Goal: Transaction & Acquisition: Download file/media

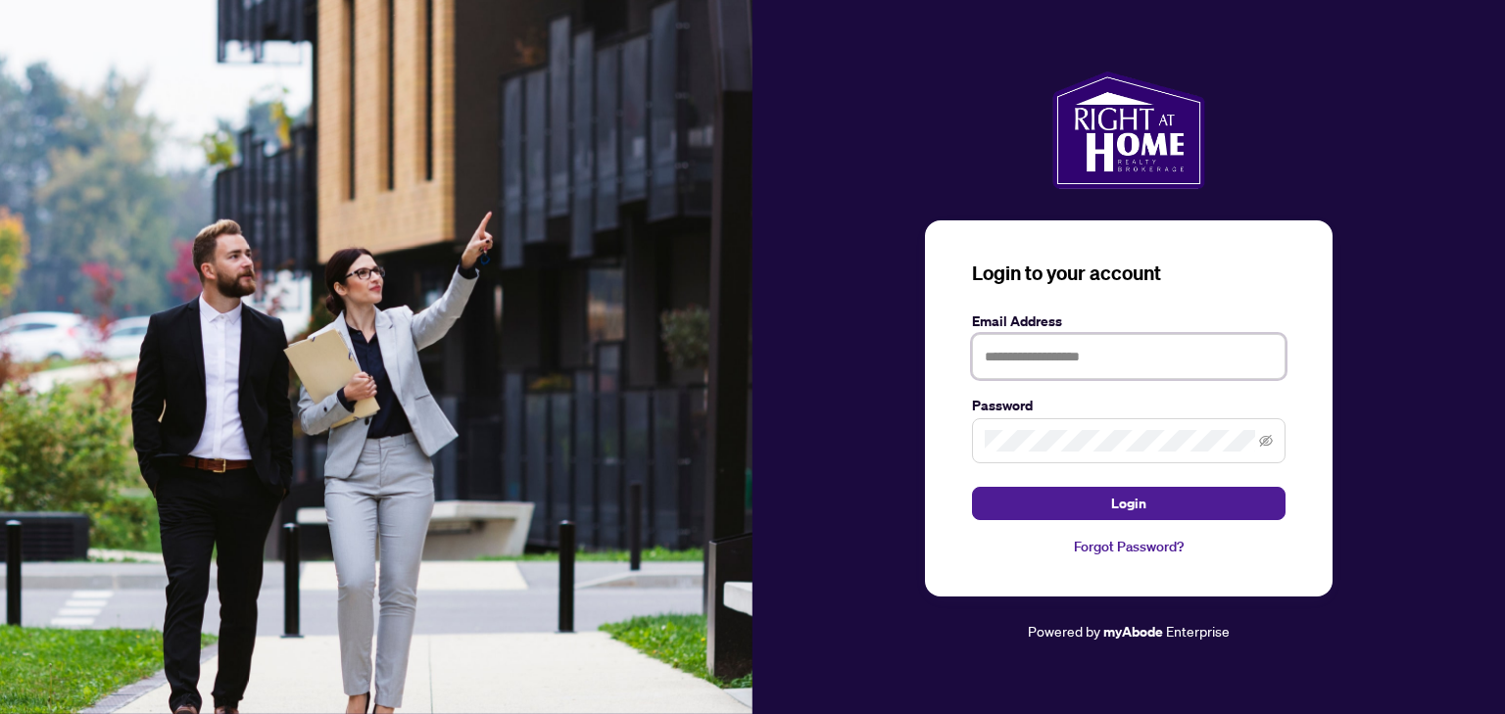
click at [1106, 344] on input "text" at bounding box center [1129, 356] width 314 height 45
type input "**********"
click at [1273, 444] on span at bounding box center [1129, 440] width 314 height 45
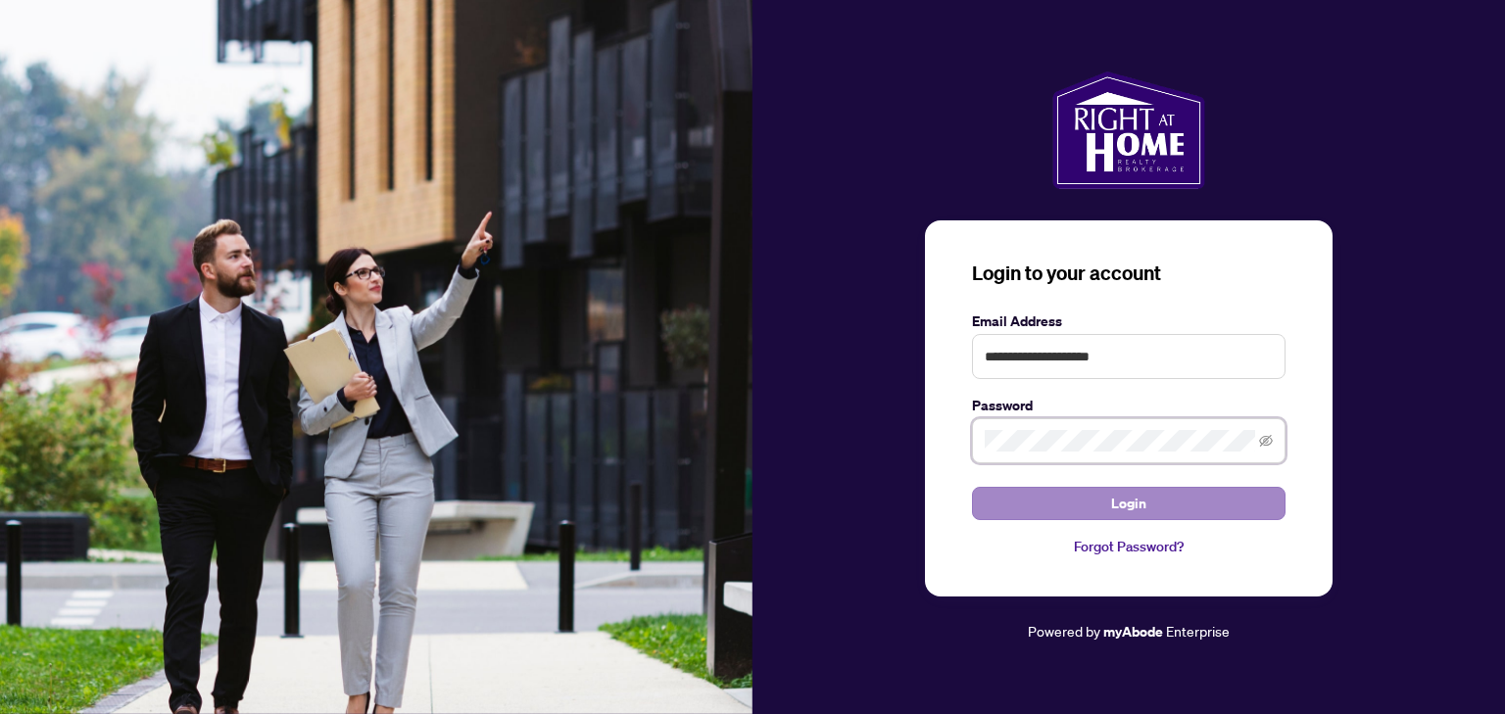
drag, startPoint x: 1268, startPoint y: 441, endPoint x: 1146, endPoint y: 518, distance: 144.1
click at [1146, 518] on form "**********" at bounding box center [1129, 416] width 314 height 210
click at [1165, 512] on button "Login" at bounding box center [1129, 503] width 314 height 33
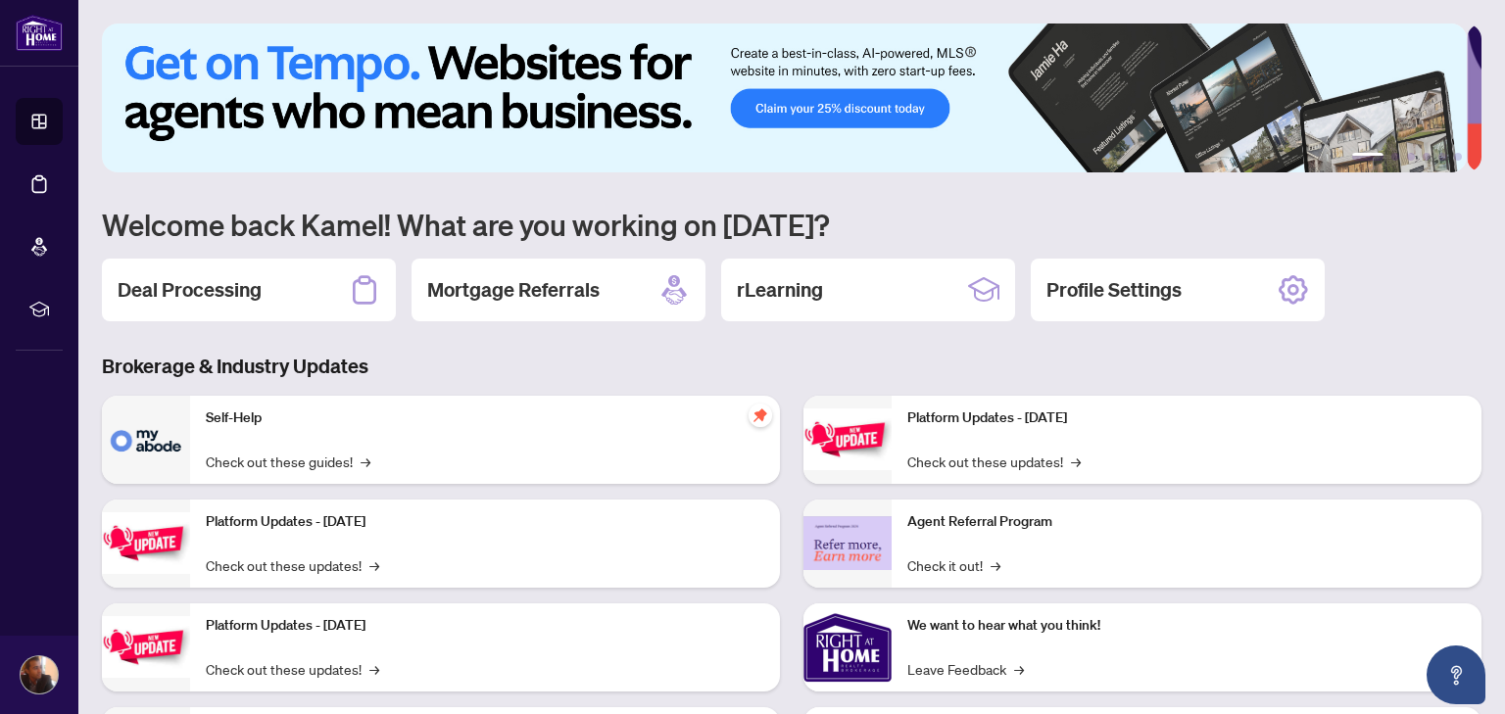
click at [874, 118] on img at bounding box center [784, 98] width 1365 height 149
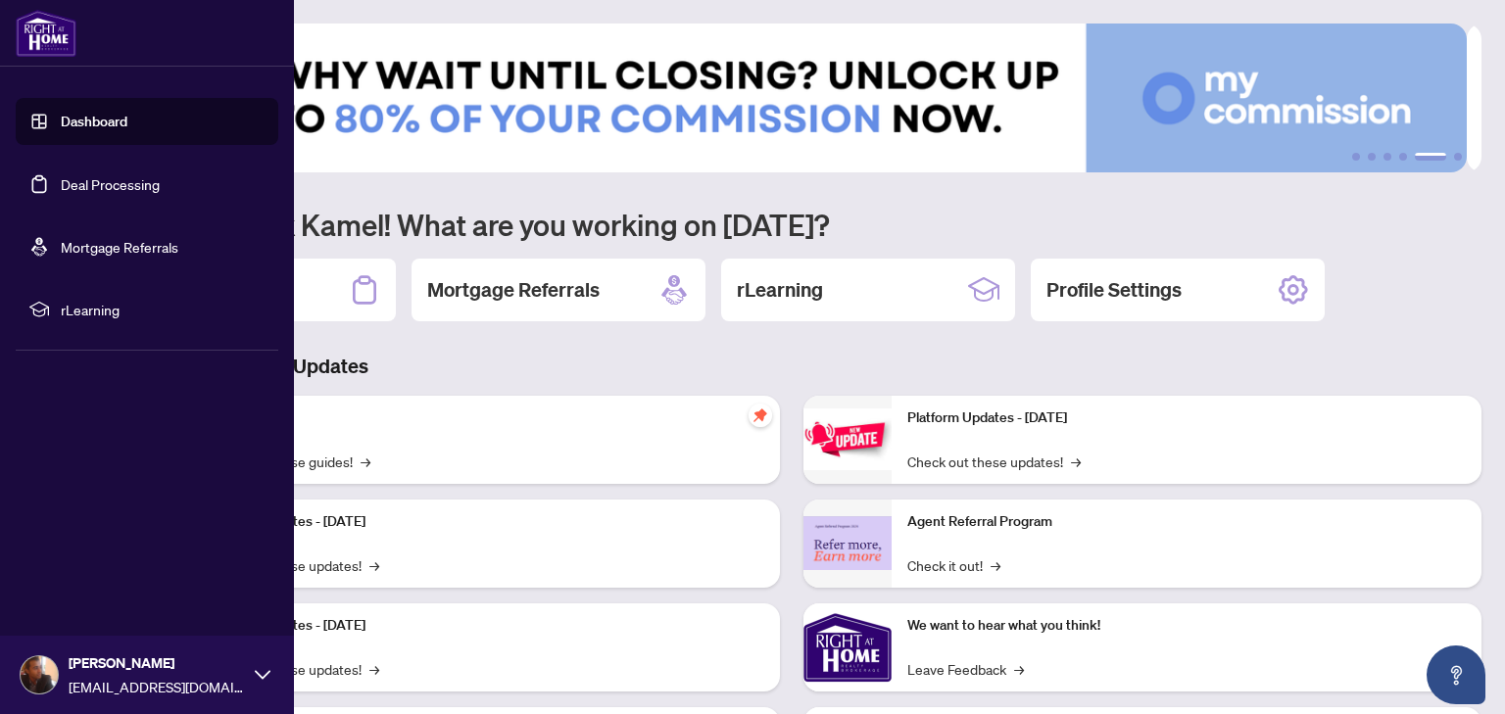
click at [125, 185] on link "Deal Processing" at bounding box center [110, 184] width 99 height 18
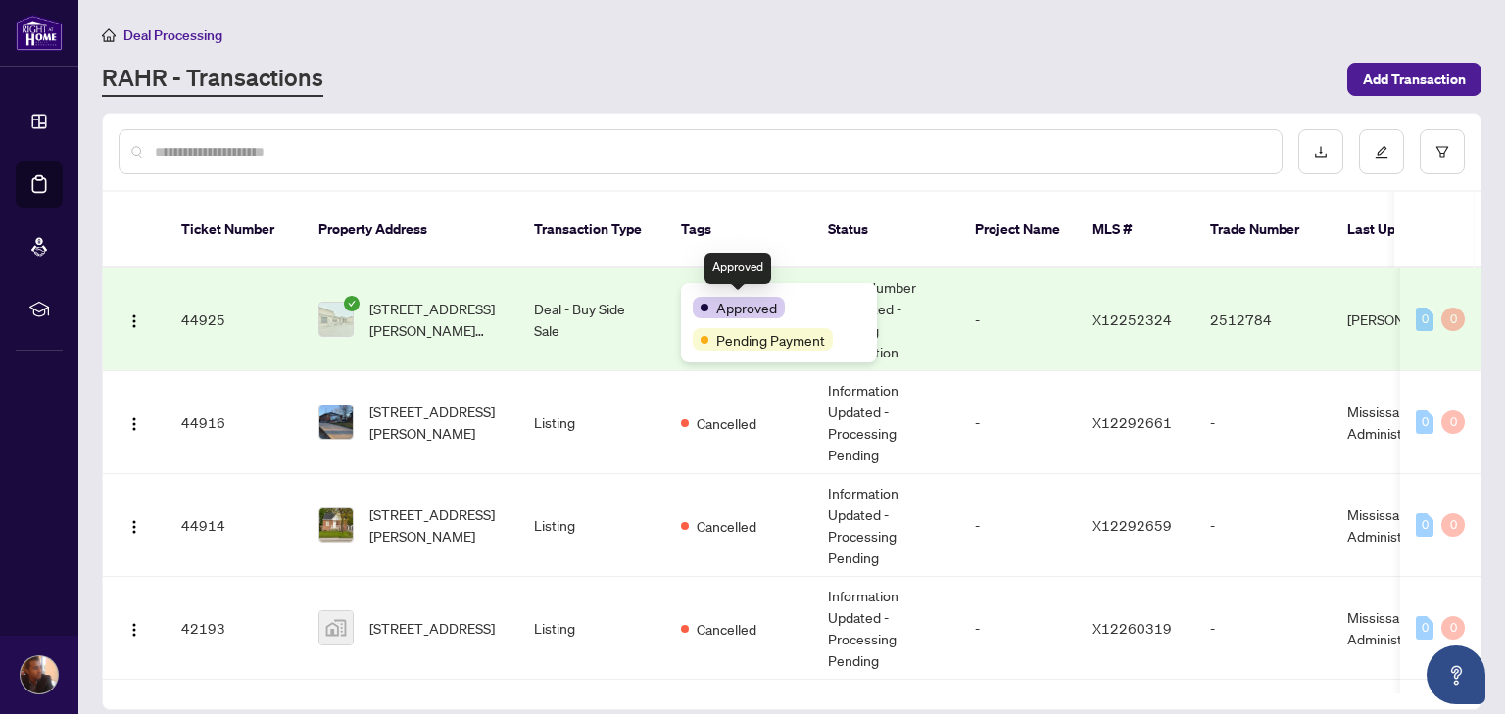
click at [729, 305] on span "Approved" at bounding box center [746, 308] width 61 height 22
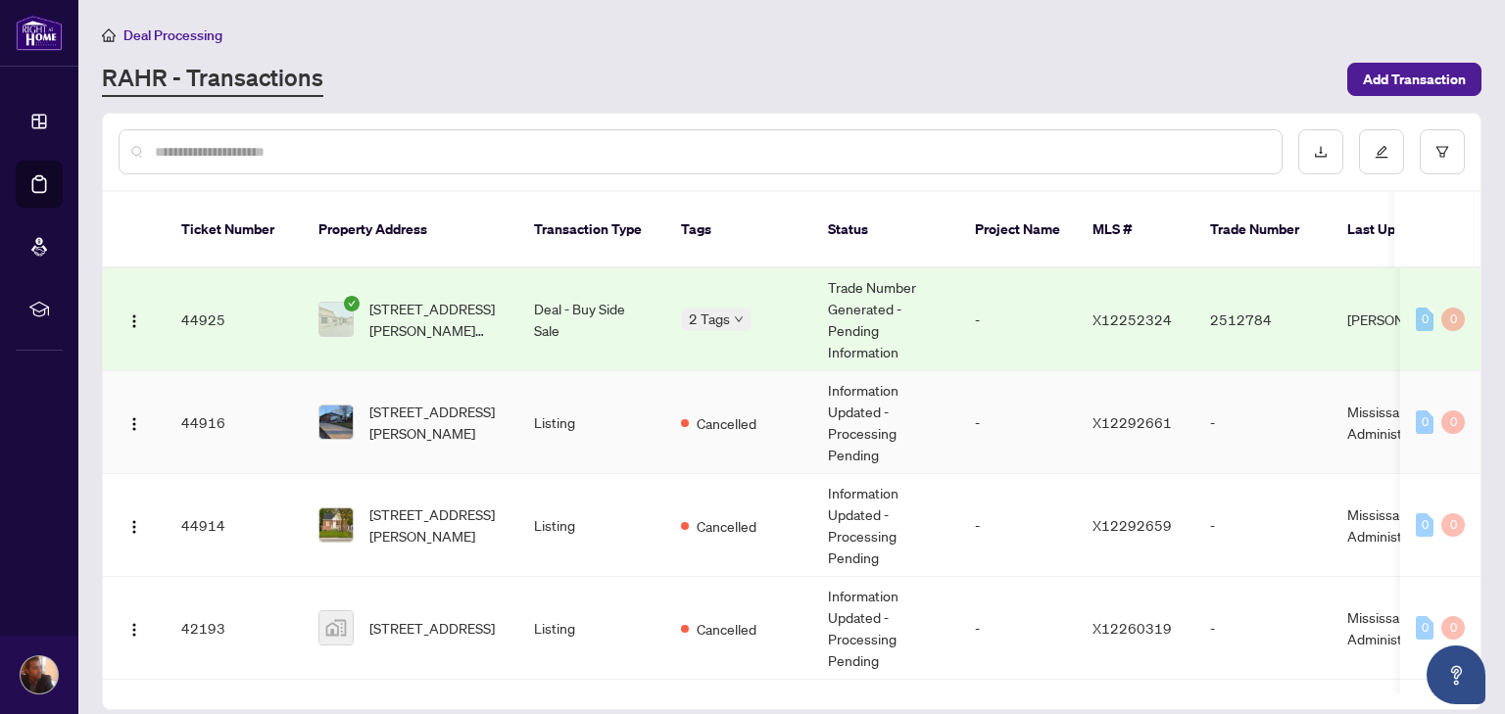
scroll to position [94, 0]
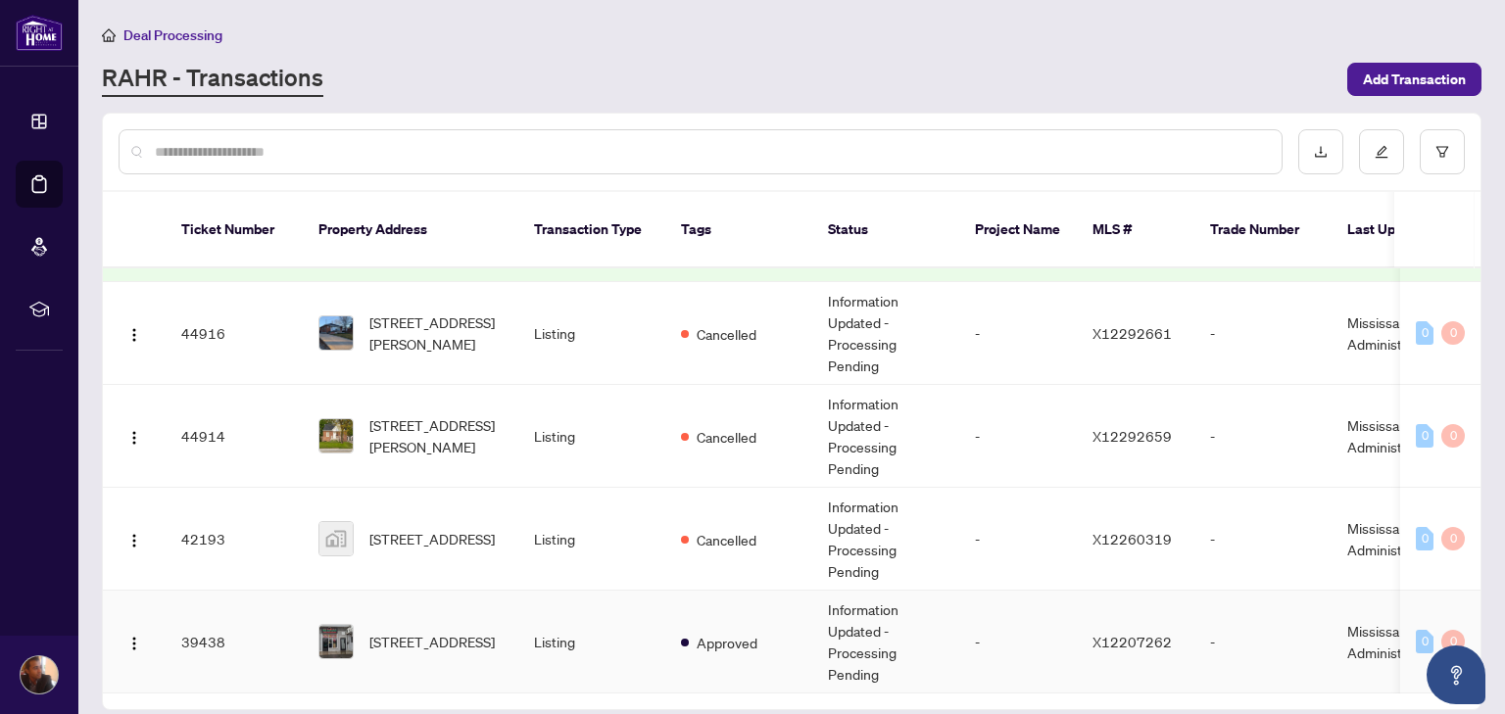
click at [586, 612] on td "Listing" at bounding box center [591, 642] width 147 height 103
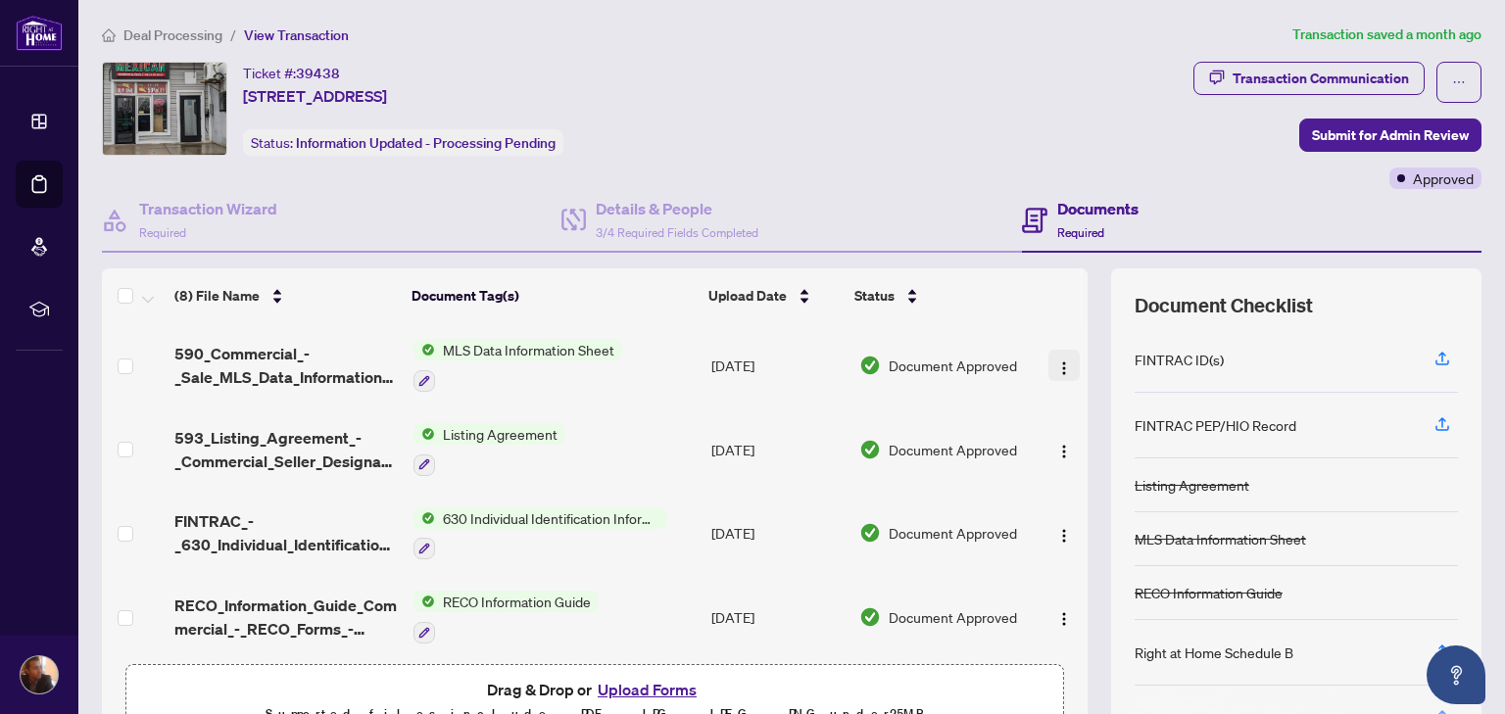
click at [1056, 370] on img "button" at bounding box center [1064, 369] width 16 height 16
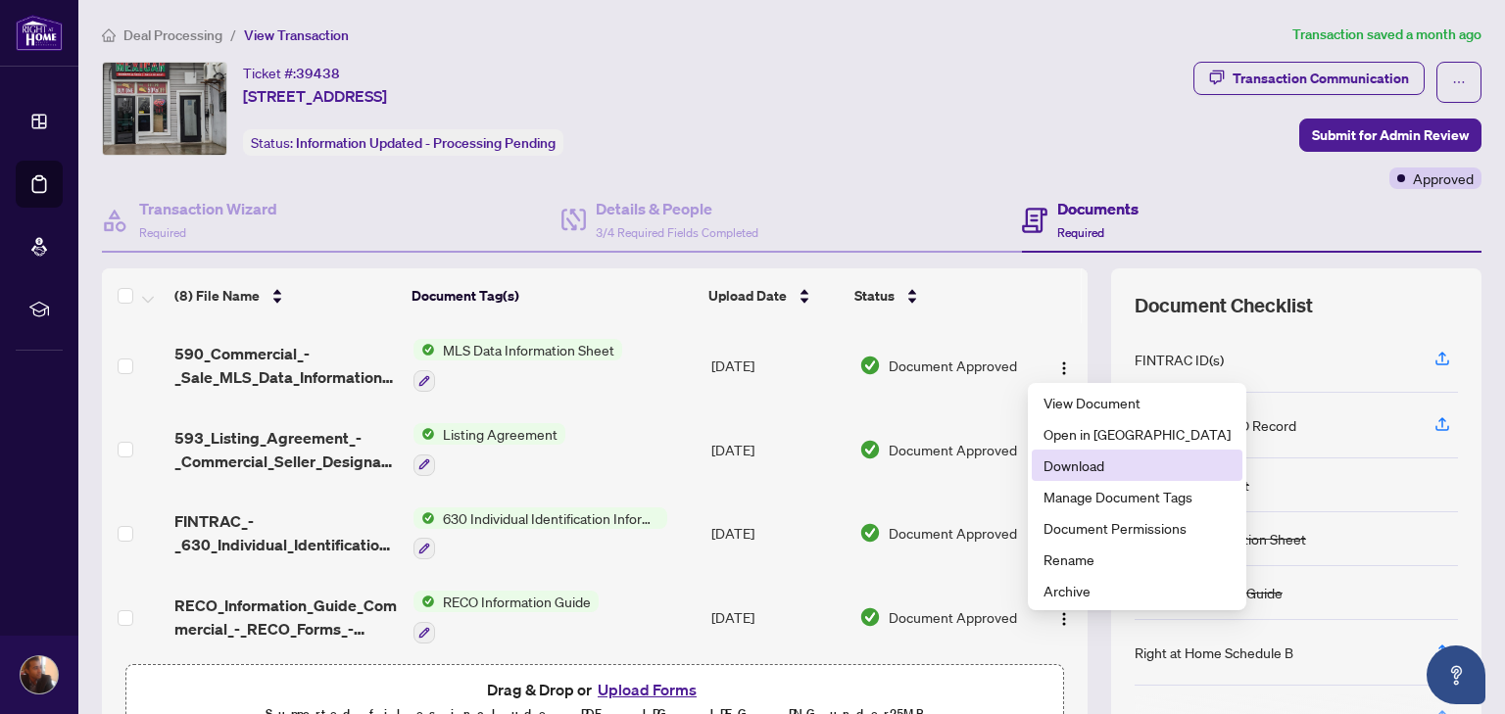
click at [1048, 466] on span "Download" at bounding box center [1137, 466] width 187 height 22
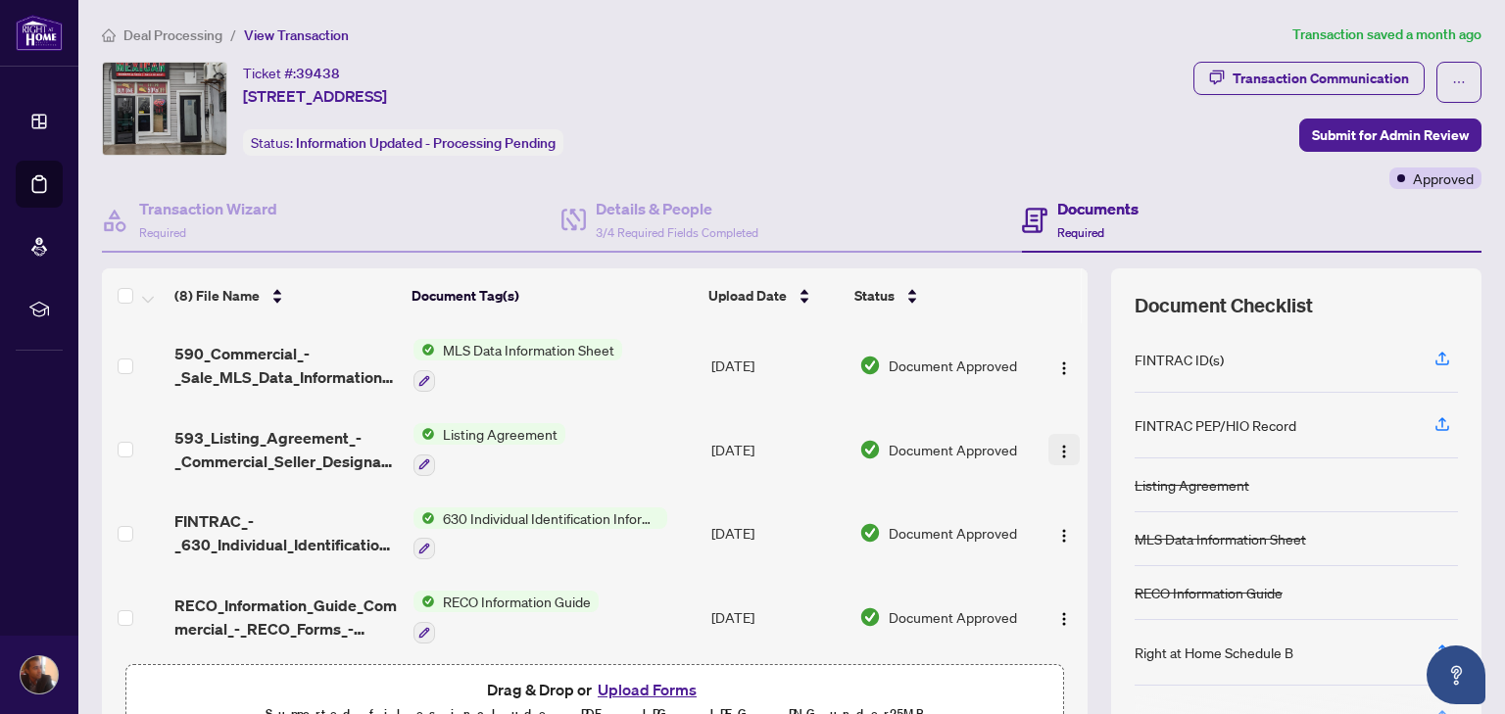
click at [1056, 455] on img "button" at bounding box center [1064, 452] width 16 height 16
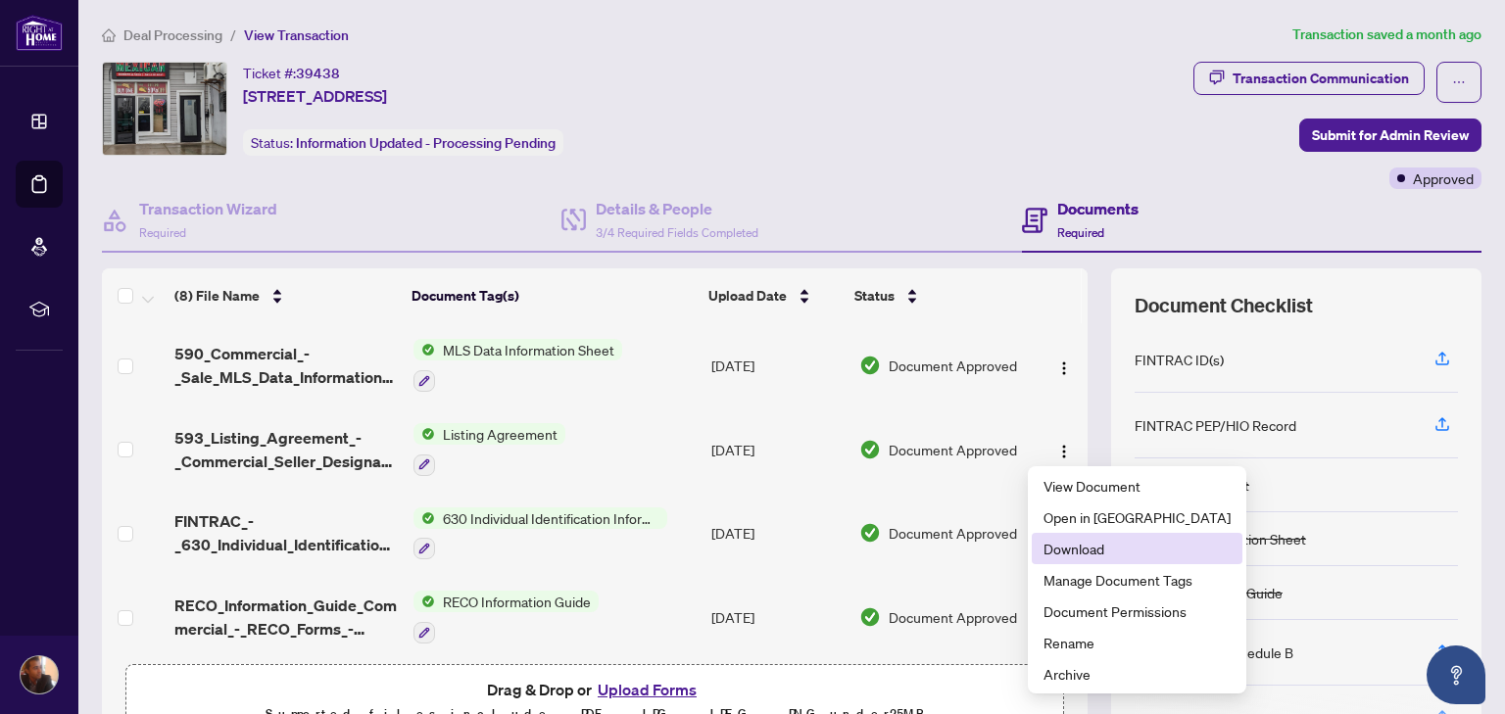
click at [1063, 546] on span "Download" at bounding box center [1137, 549] width 187 height 22
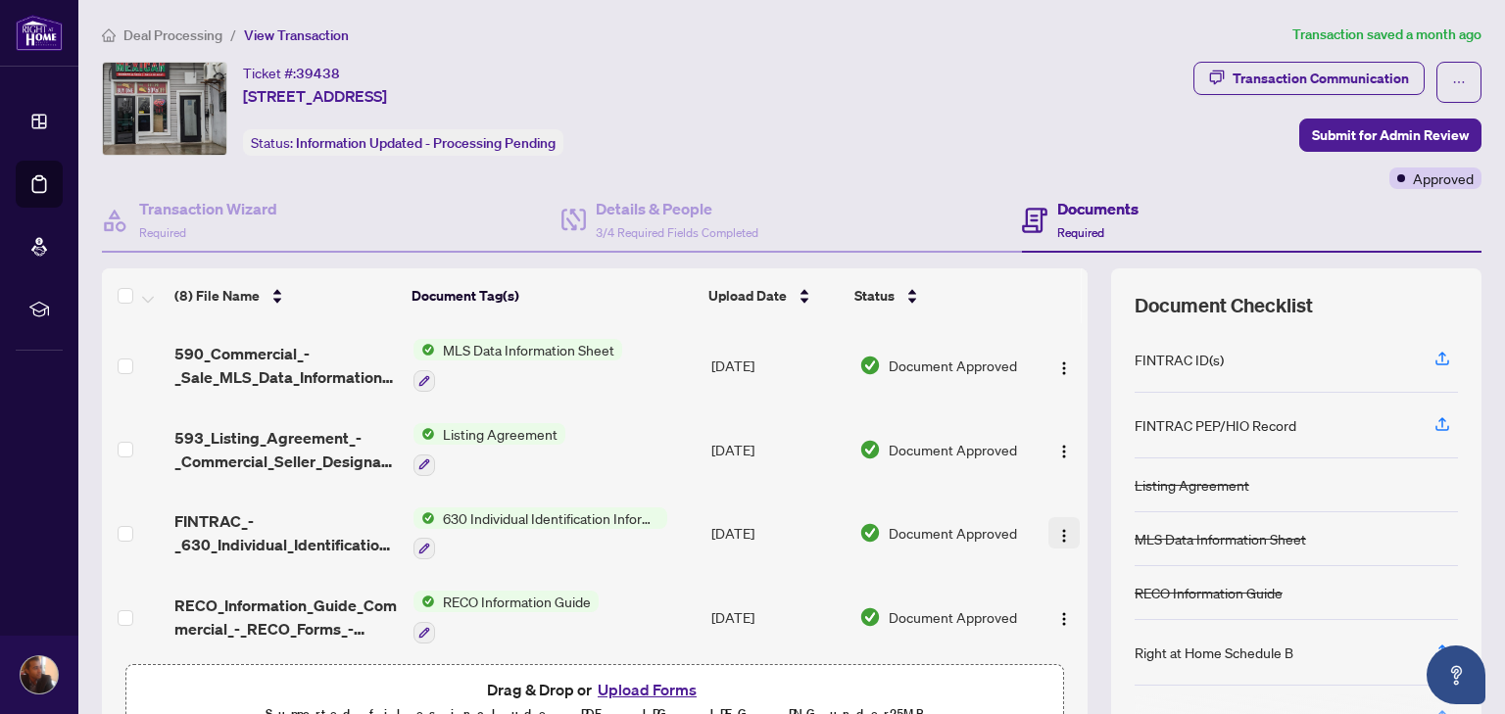
click at [1056, 528] on img "button" at bounding box center [1064, 536] width 16 height 16
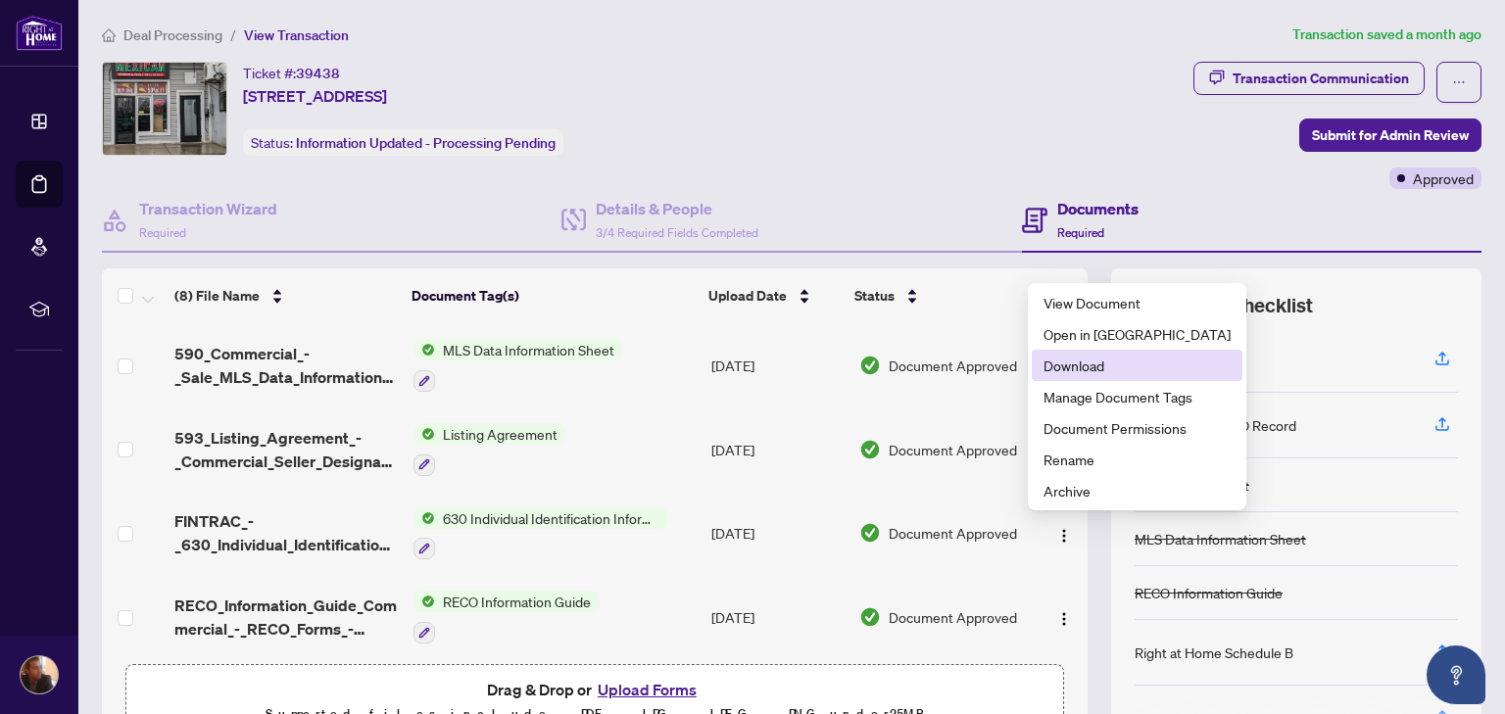
click at [1099, 368] on span "Download" at bounding box center [1137, 366] width 187 height 22
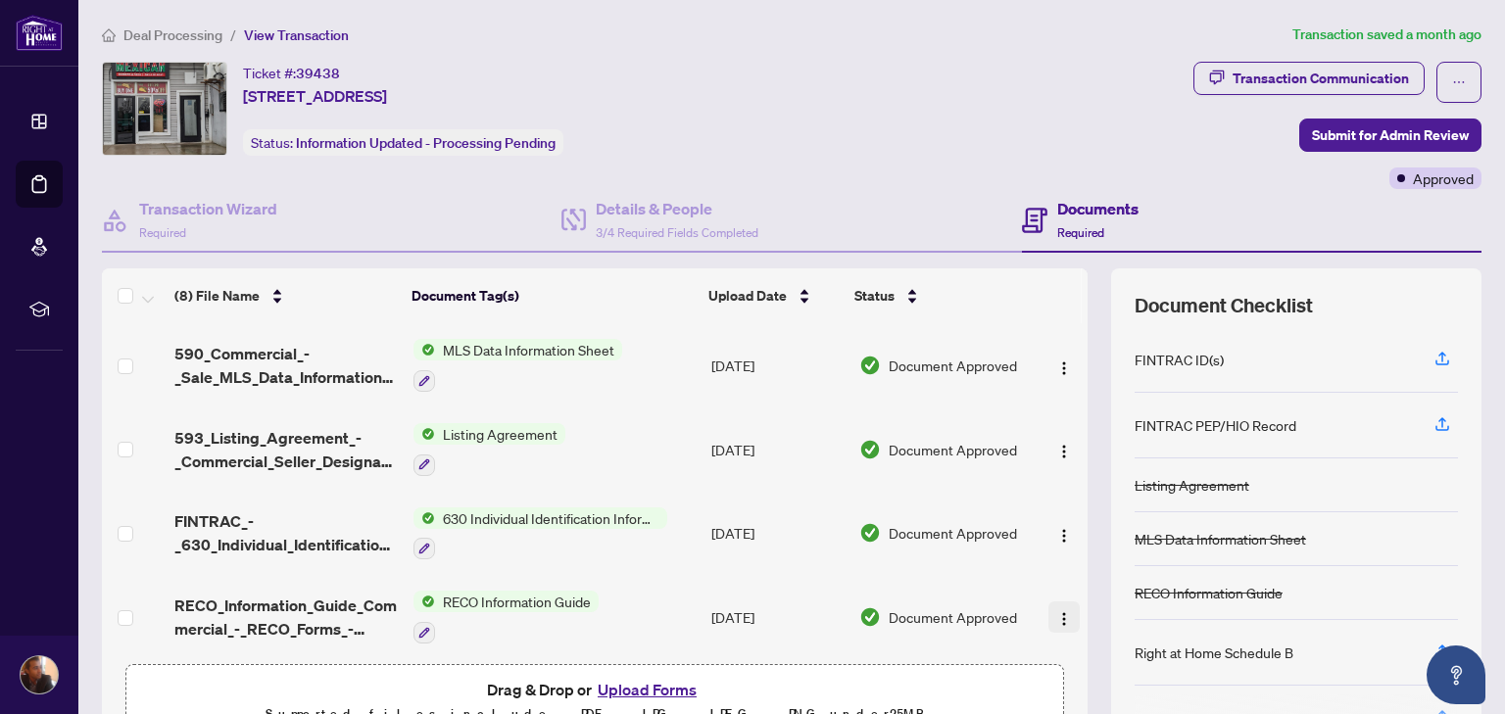
click at [1056, 622] on img "button" at bounding box center [1064, 619] width 16 height 16
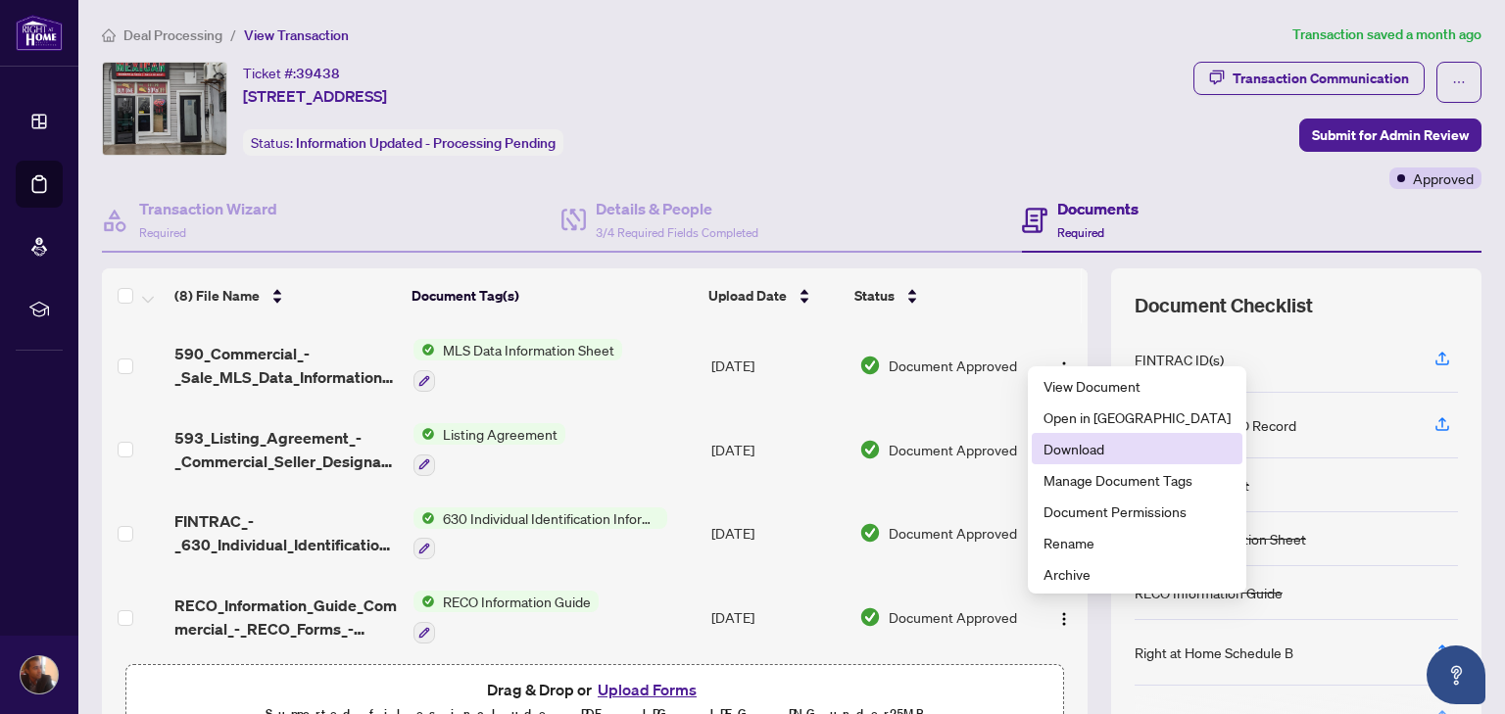
click at [1101, 440] on span "Download" at bounding box center [1137, 449] width 187 height 22
